Goal: Check status: Check status

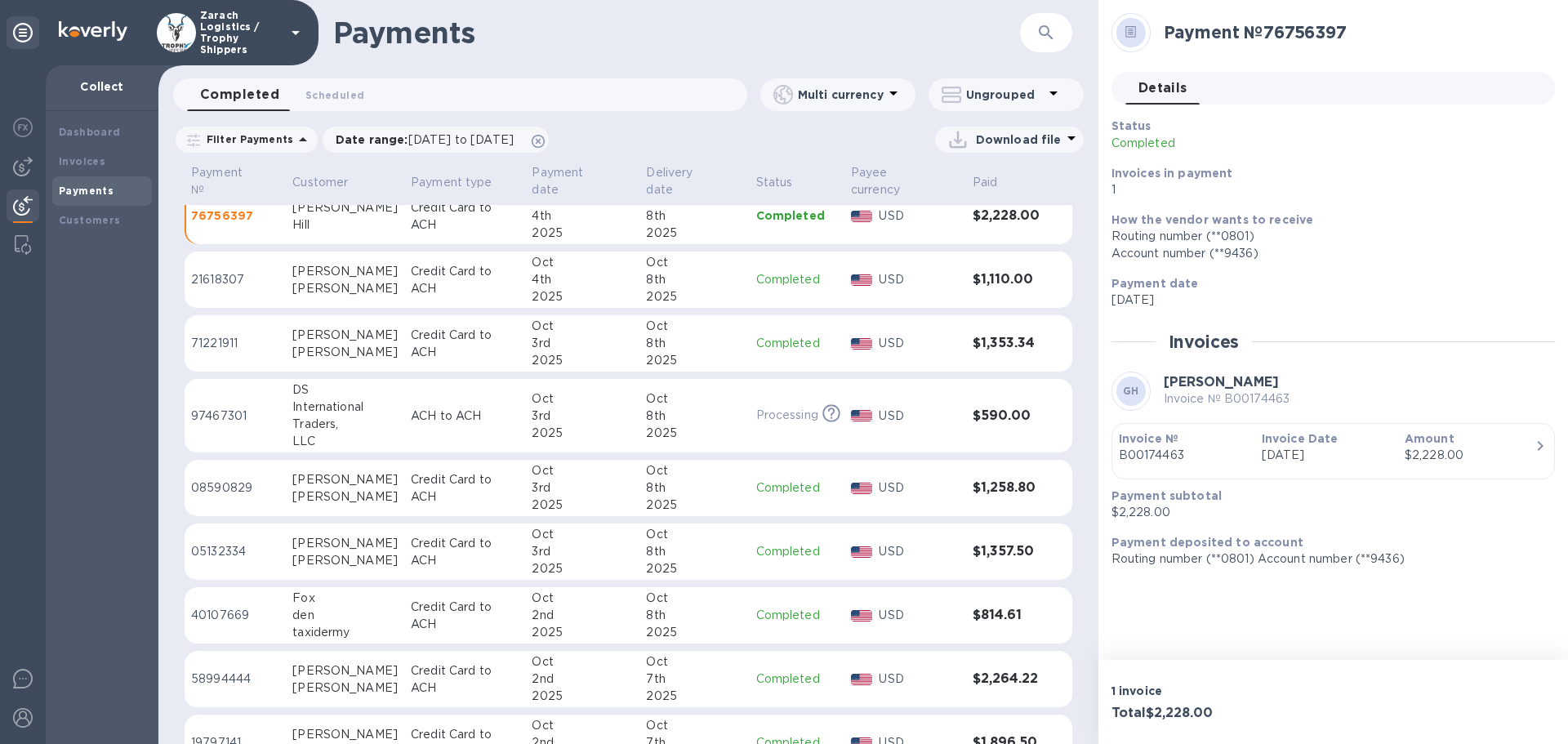
scroll to position [472, 0]
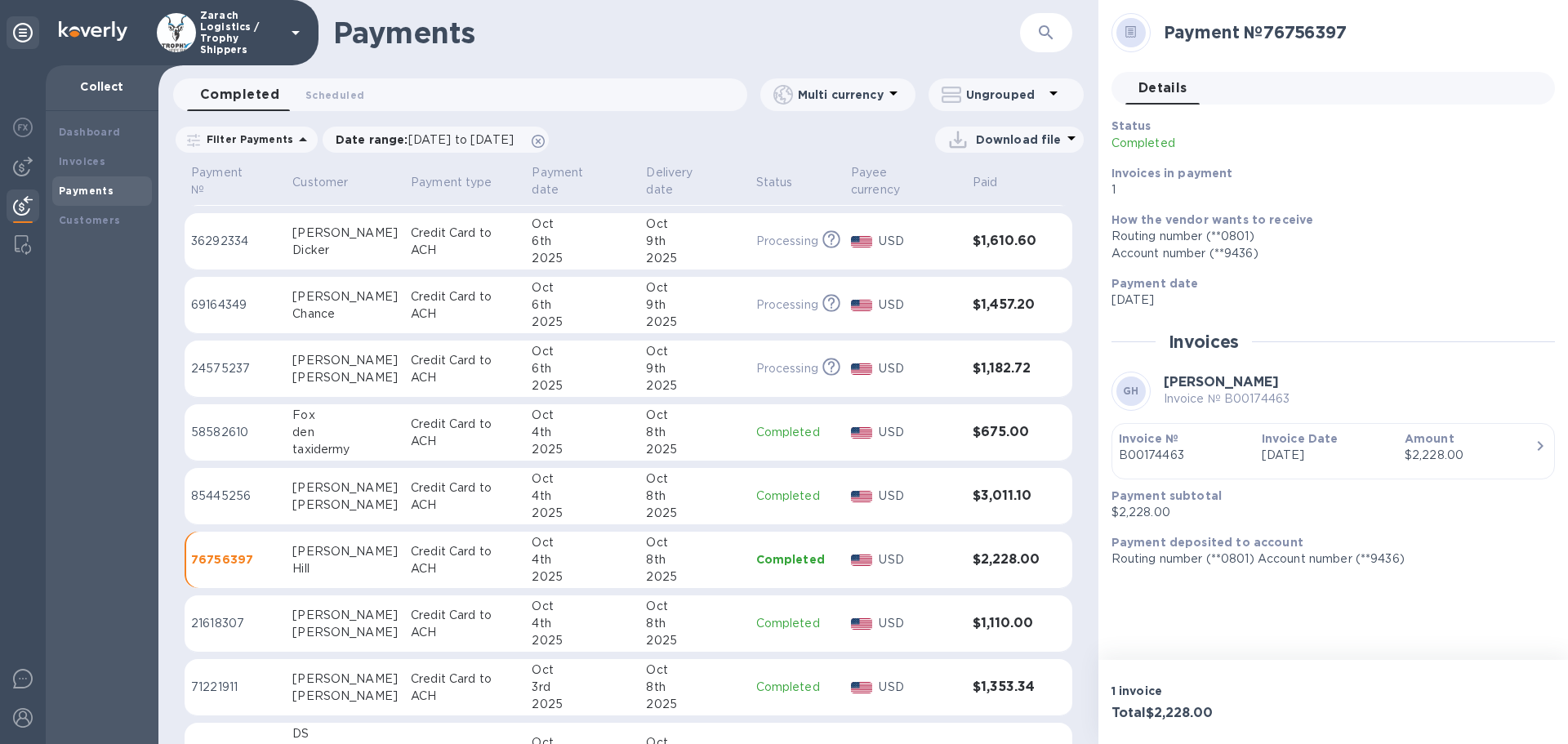
click at [226, 424] on p "58582610" at bounding box center [235, 432] width 88 height 17
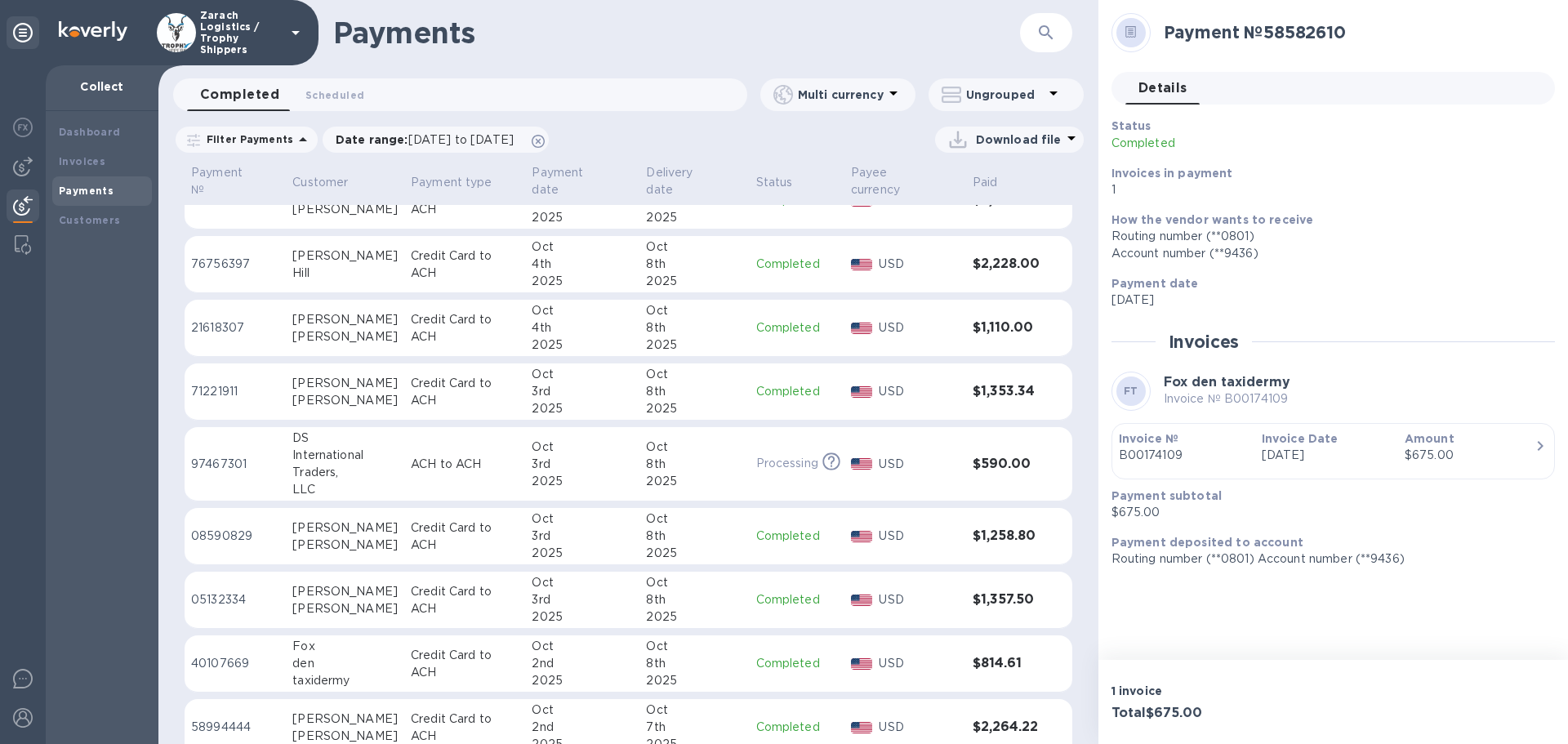
scroll to position [799, 0]
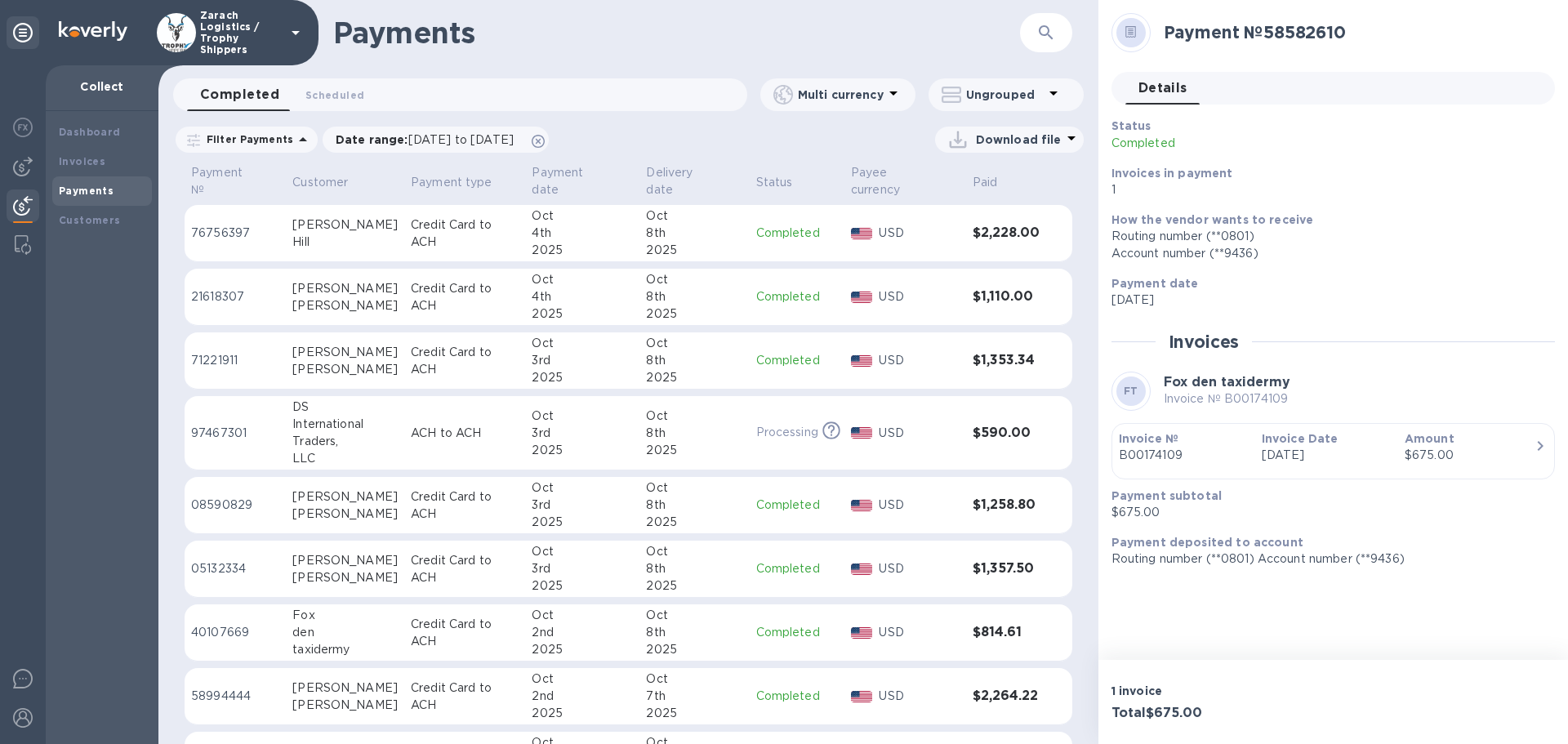
click at [221, 624] on p "40107669" at bounding box center [235, 632] width 88 height 17
click at [202, 560] on p "05132334" at bounding box center [235, 568] width 88 height 17
click at [205, 288] on p "21618307" at bounding box center [235, 297] width 88 height 17
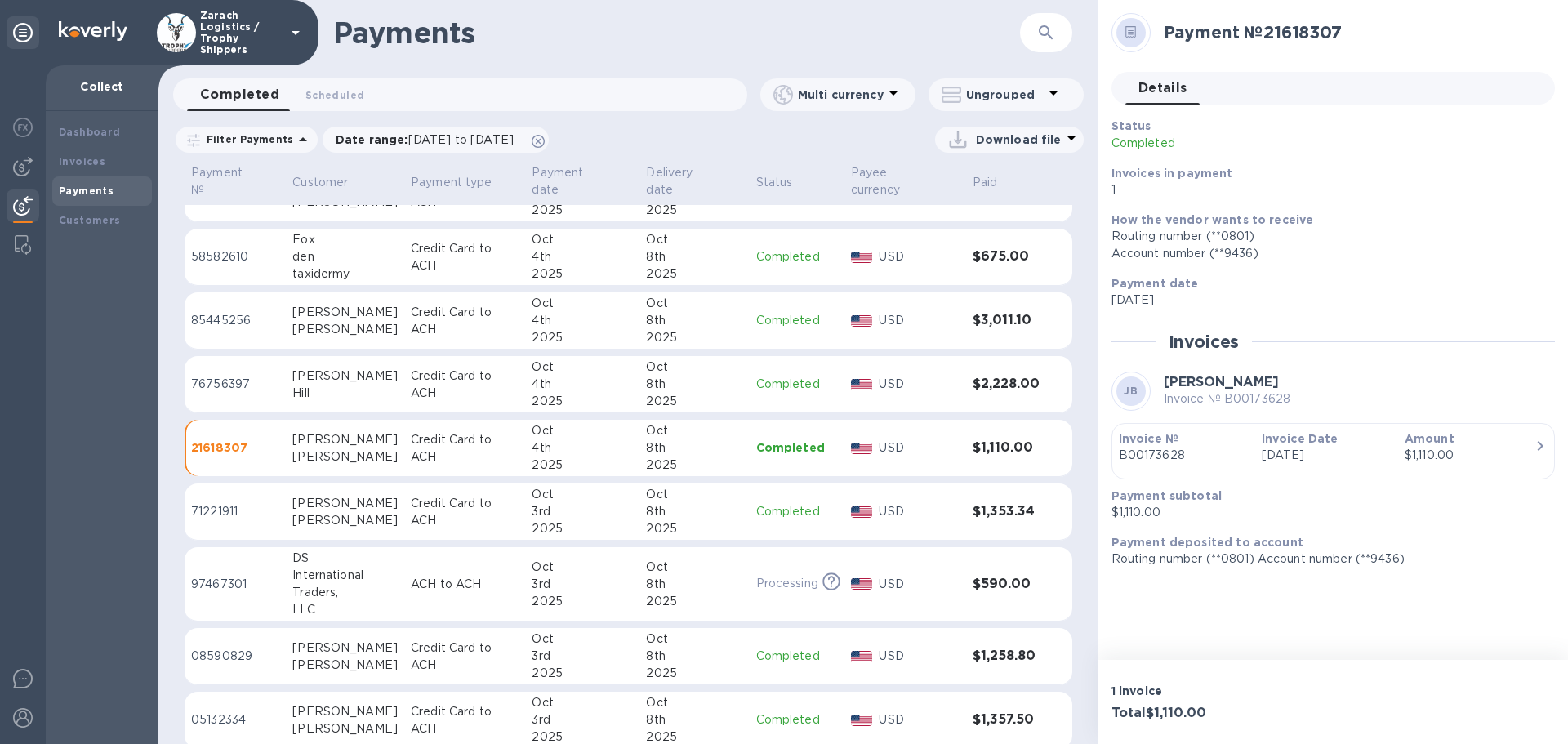
scroll to position [635, 0]
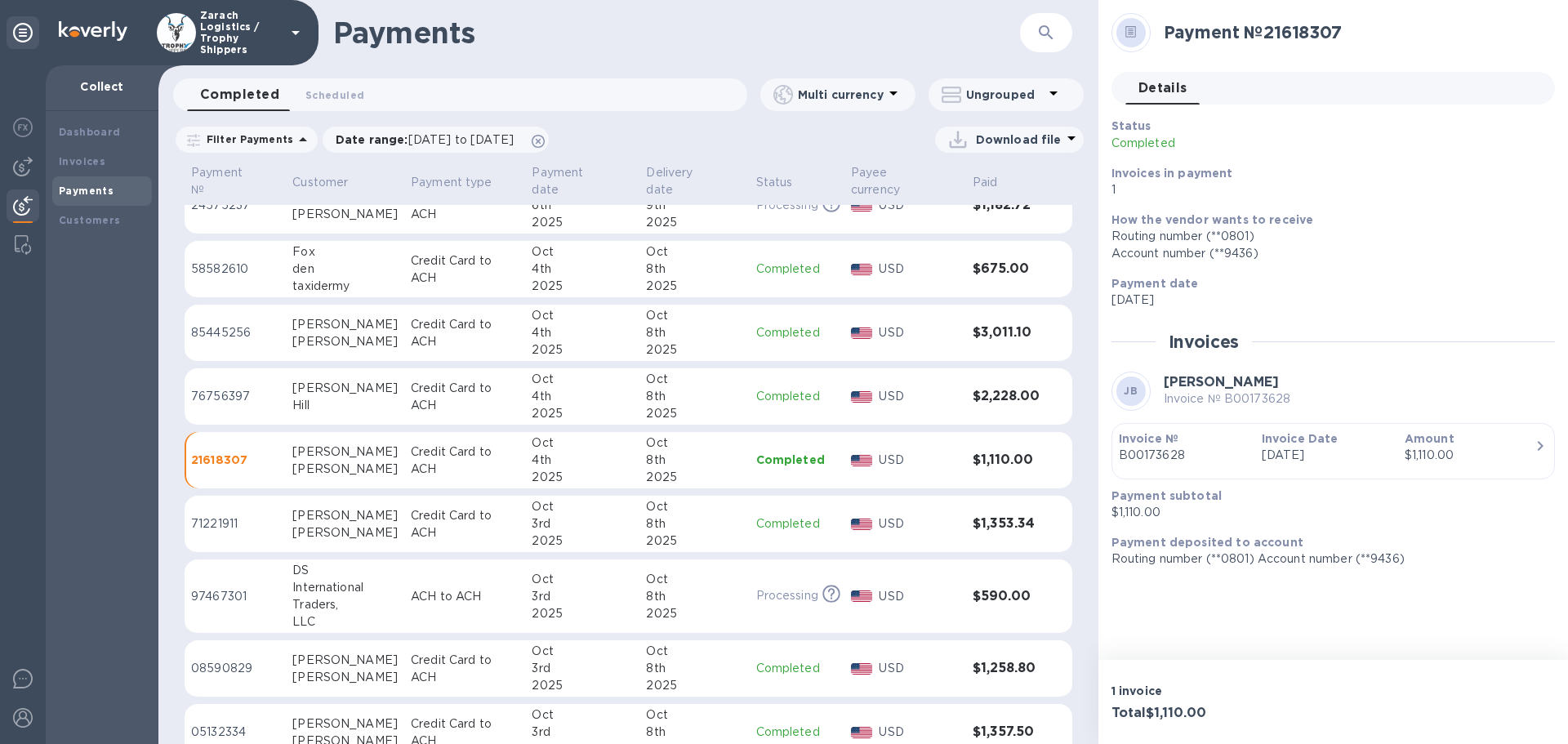
click at [222, 324] on p "85445256" at bounding box center [235, 332] width 88 height 17
click at [231, 388] on p "76756397" at bounding box center [235, 396] width 88 height 17
click at [196, 515] on p "71221911" at bounding box center [235, 523] width 88 height 17
click at [236, 660] on p "08590829" at bounding box center [235, 668] width 88 height 17
